Goal: Information Seeking & Learning: Learn about a topic

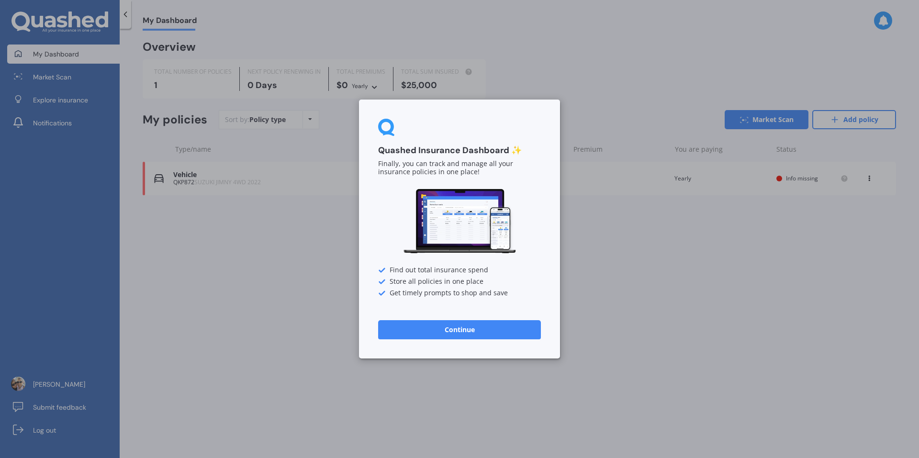
click at [507, 329] on button "Continue" at bounding box center [459, 329] width 163 height 19
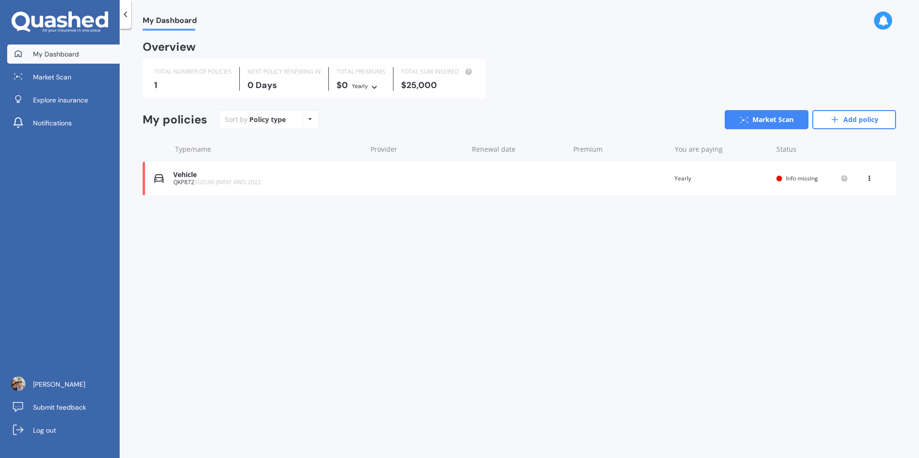
click at [507, 329] on div "My Dashboard Overview TOTAL NUMBER OF POLICIES 1 NEXT POLICY RENEWING [DATE] TO…" at bounding box center [519, 245] width 799 height 429
click at [64, 103] on span "Explore insurance" at bounding box center [60, 100] width 55 height 10
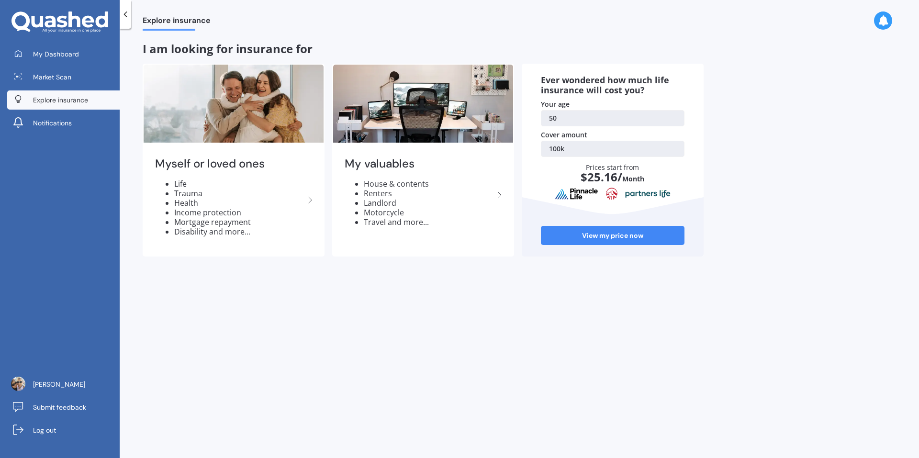
click at [566, 115] on link "50" at bounding box center [613, 118] width 144 height 16
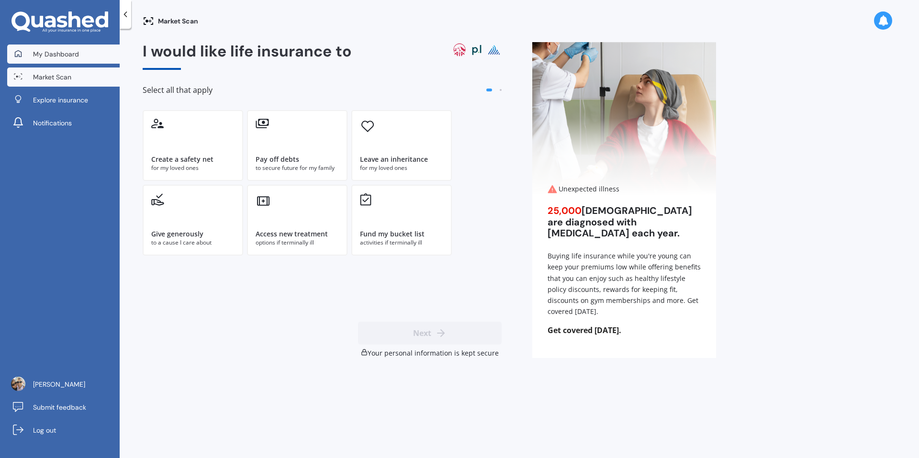
click at [44, 55] on span "My Dashboard" at bounding box center [56, 54] width 46 height 10
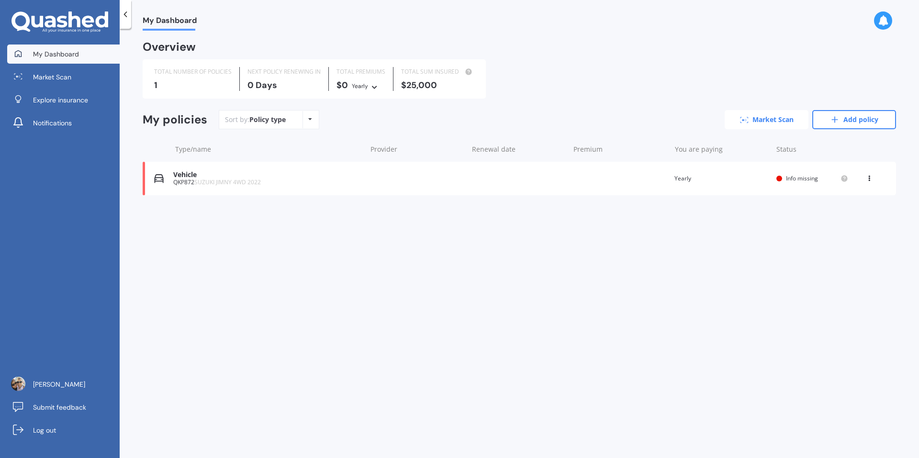
click at [754, 118] on link "Market Scan" at bounding box center [767, 119] width 84 height 19
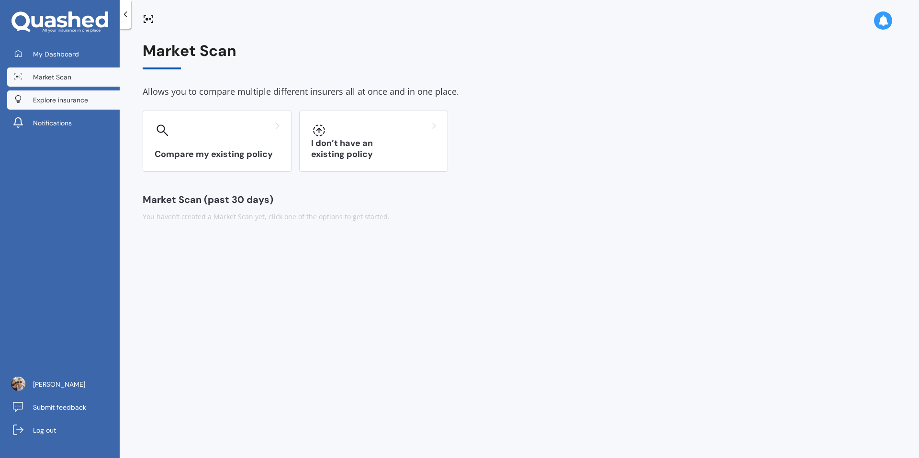
click at [36, 99] on span "Explore insurance" at bounding box center [60, 100] width 55 height 10
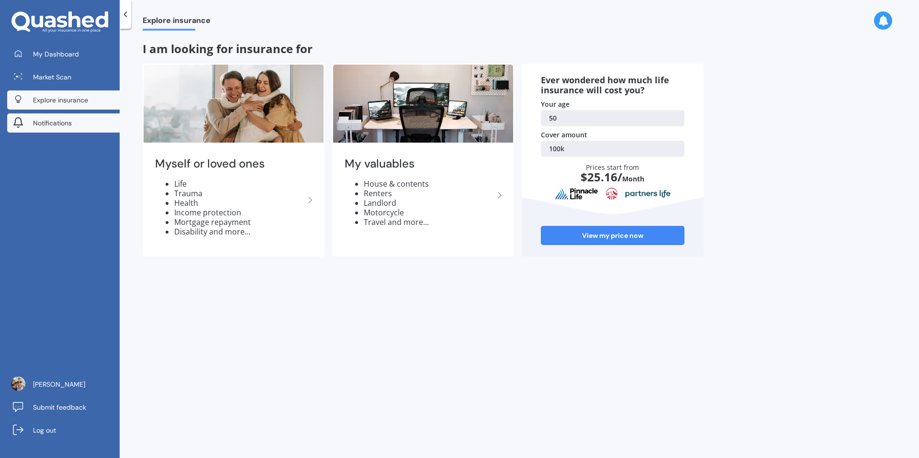
click at [41, 123] on span "Notifications" at bounding box center [52, 123] width 39 height 10
